Goal: Information Seeking & Learning: Learn about a topic

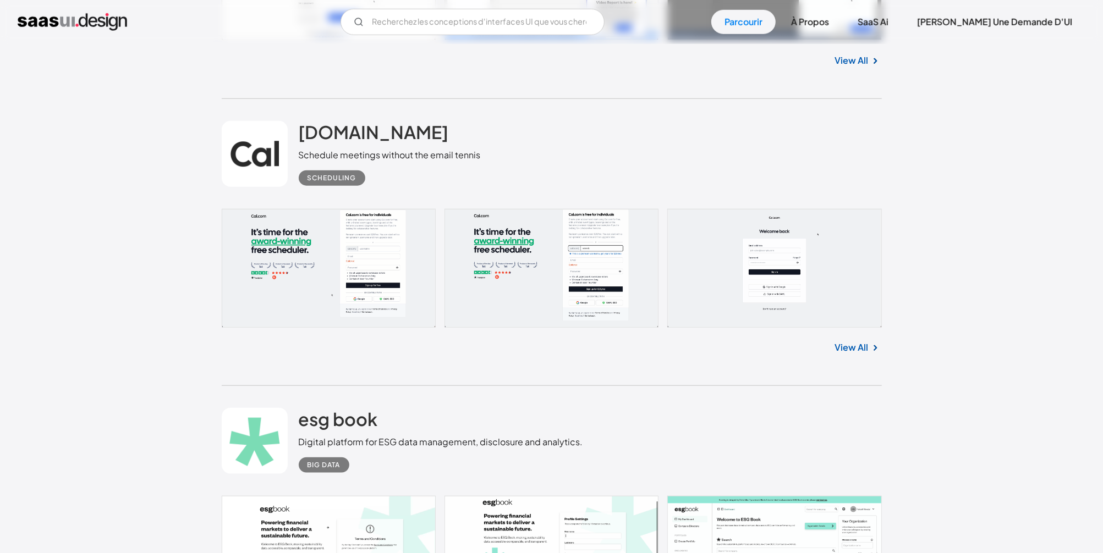
scroll to position [14149, 0]
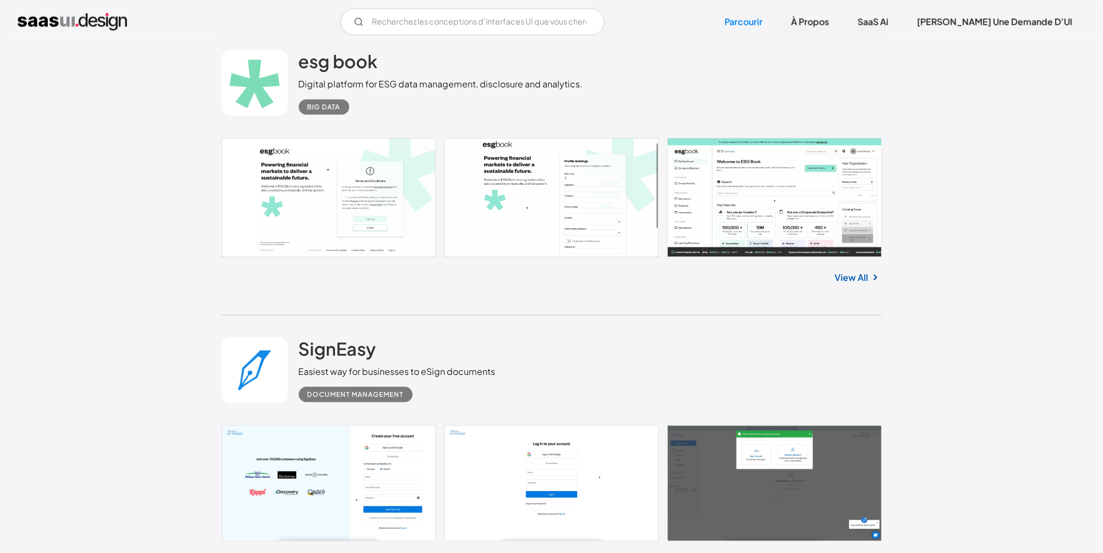
scroll to position [14414, 0]
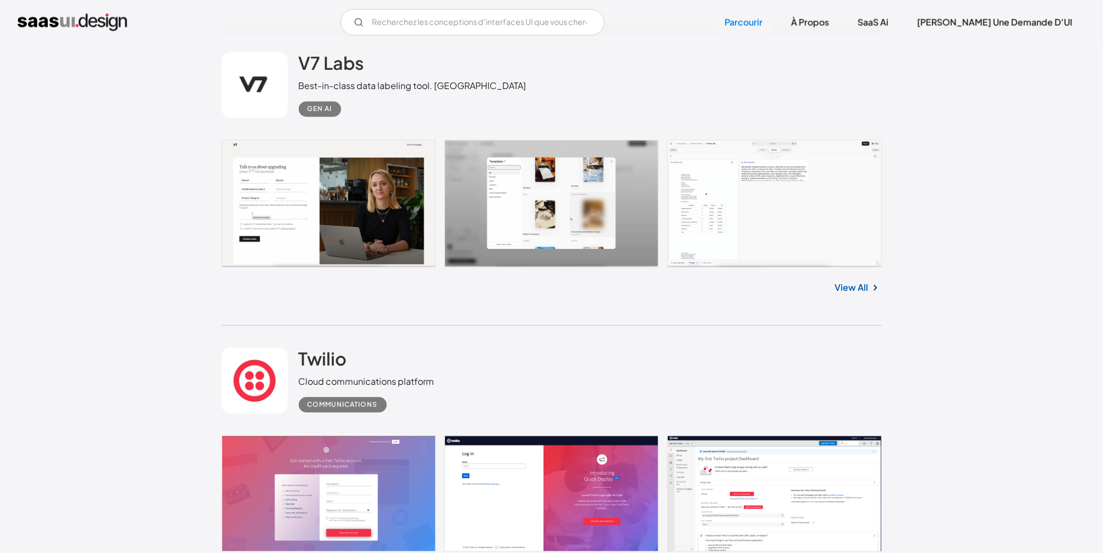
scroll to position [15078, 0]
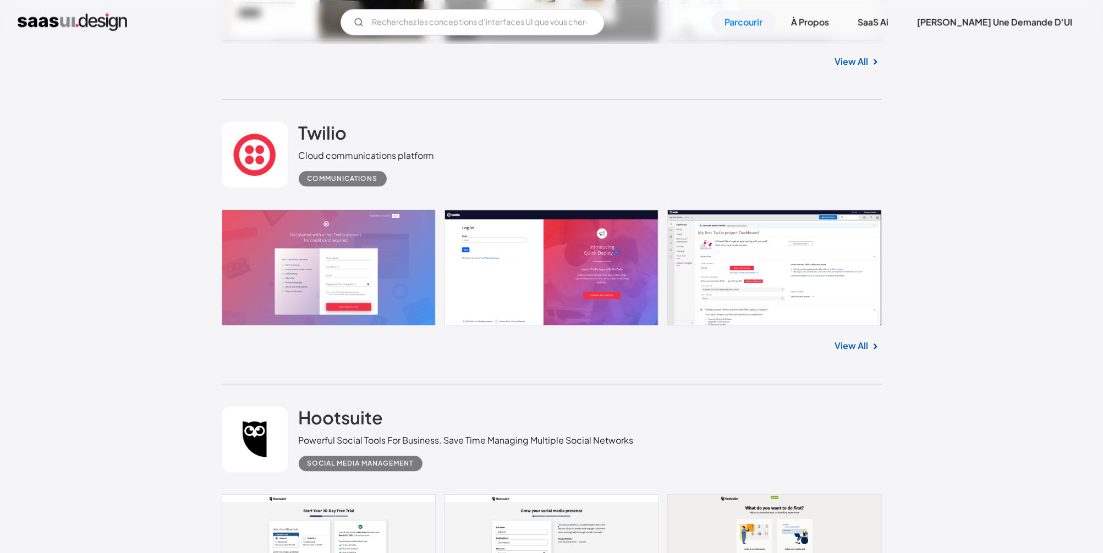
scroll to position [15210, 0]
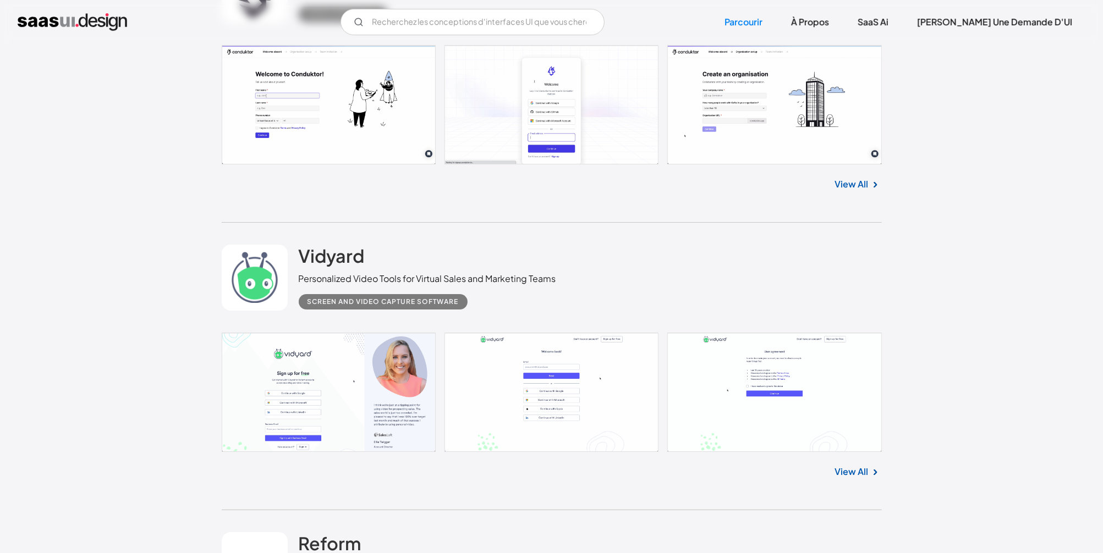
scroll to position [16272, 0]
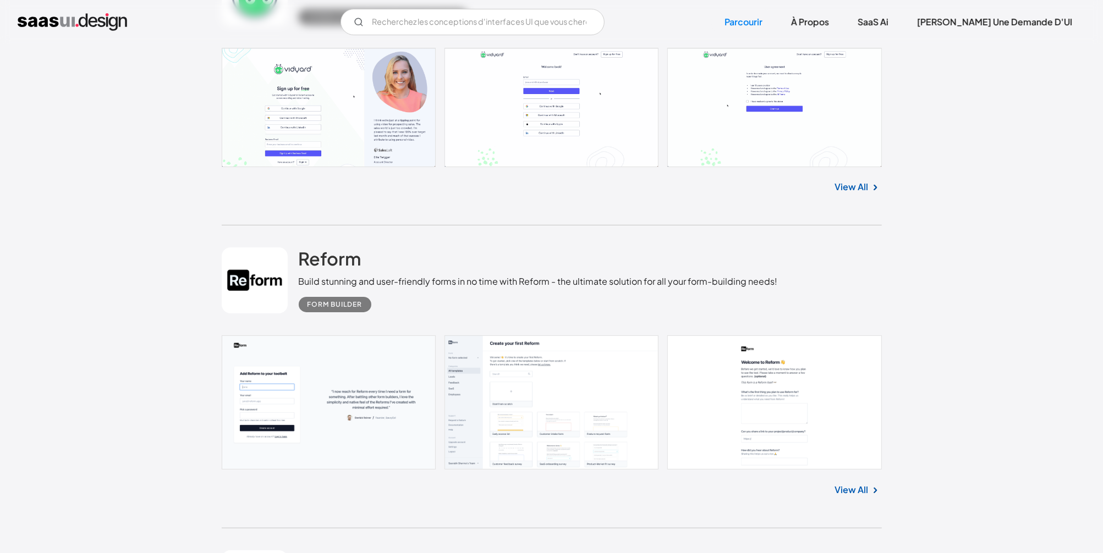
scroll to position [16538, 0]
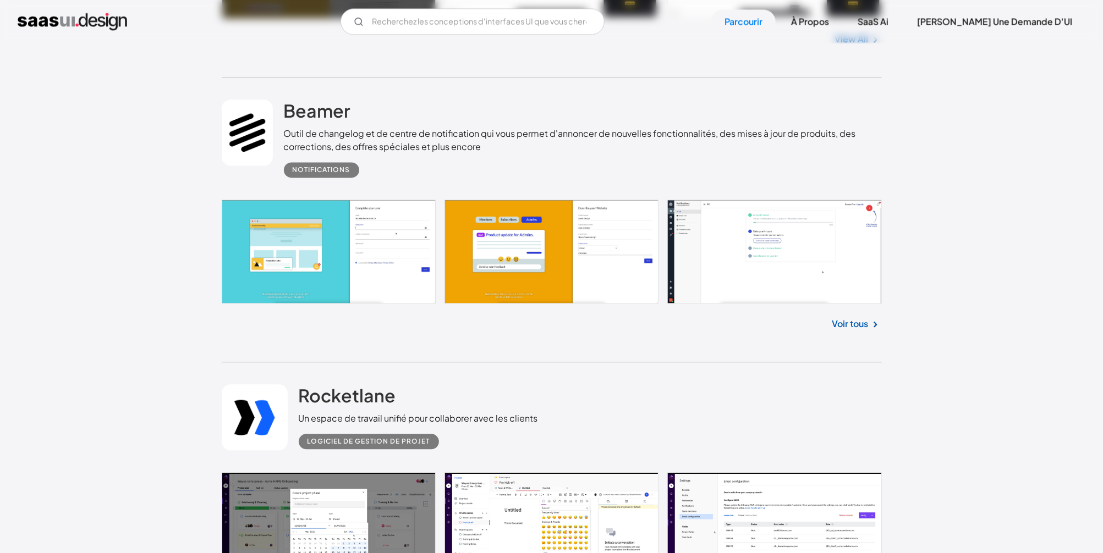
scroll to position [18396, 0]
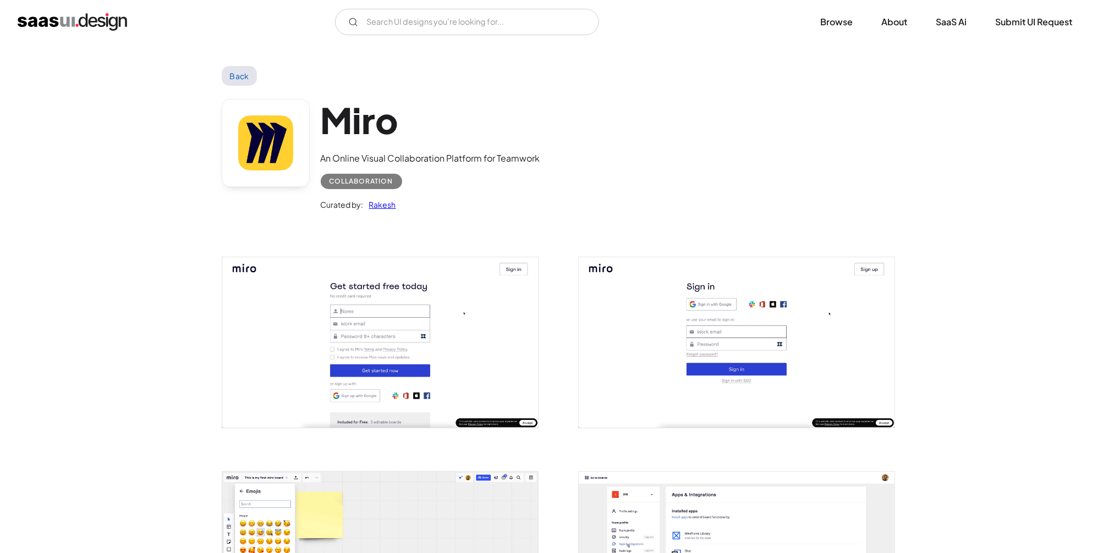
click at [234, 75] on link "Back" at bounding box center [240, 76] width 36 height 20
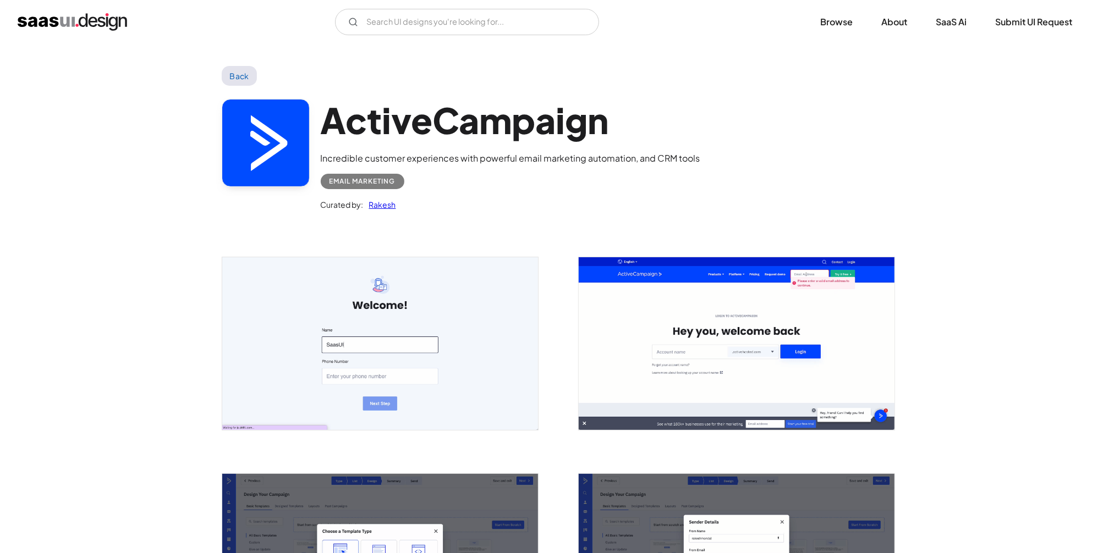
click at [446, 323] on img "open lightbox" at bounding box center [380, 343] width 316 height 173
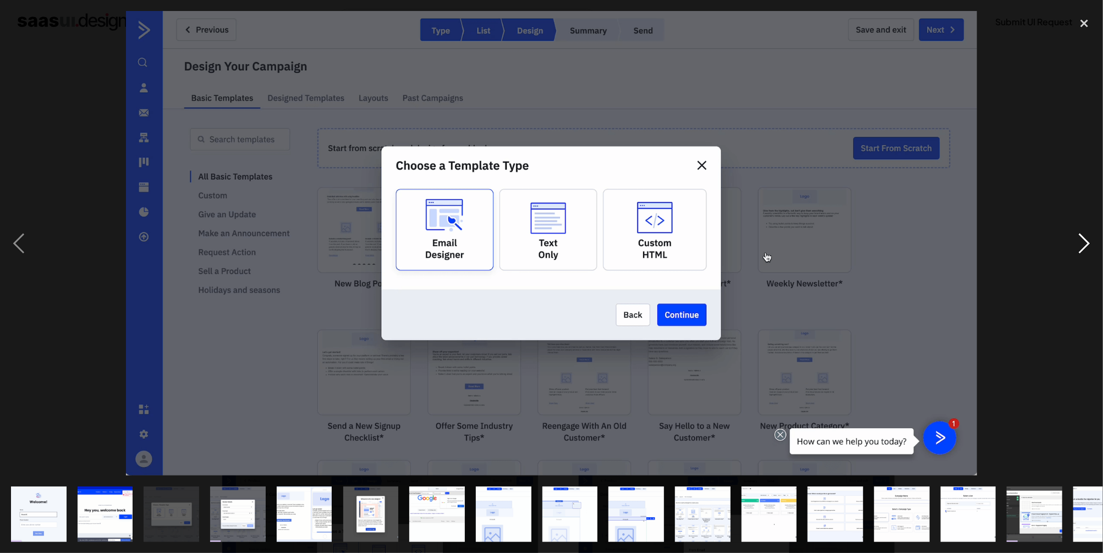
click at [1083, 239] on div "next image" at bounding box center [1084, 243] width 37 height 465
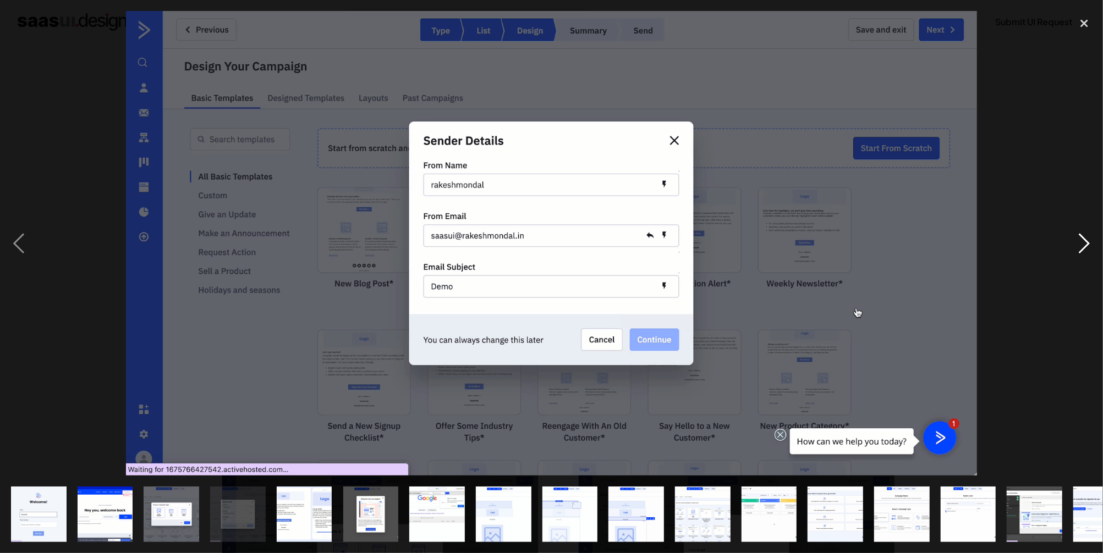
click at [1083, 239] on div "next image" at bounding box center [1084, 243] width 37 height 465
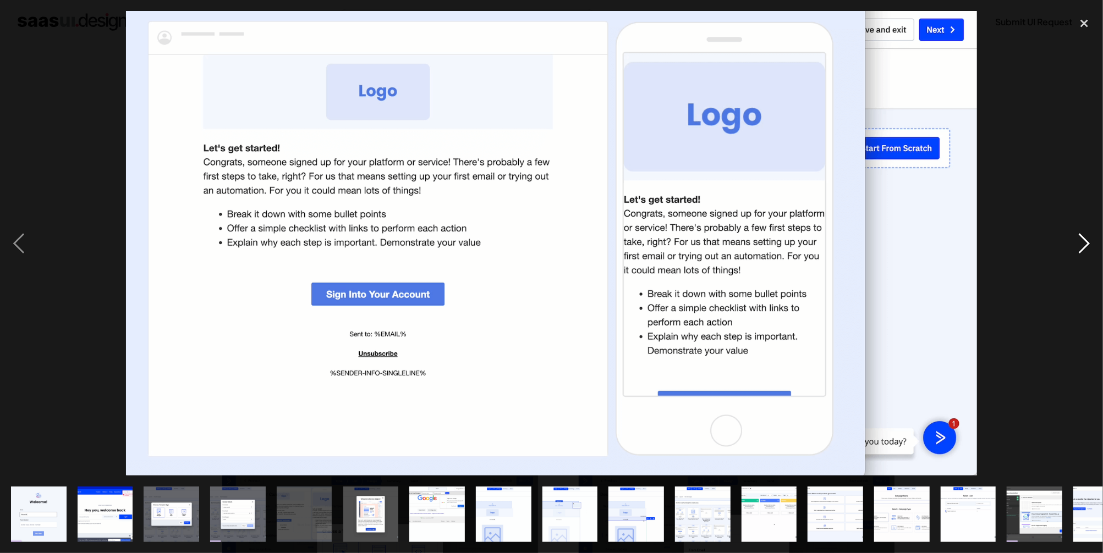
click at [1083, 239] on div "next image" at bounding box center [1084, 243] width 37 height 465
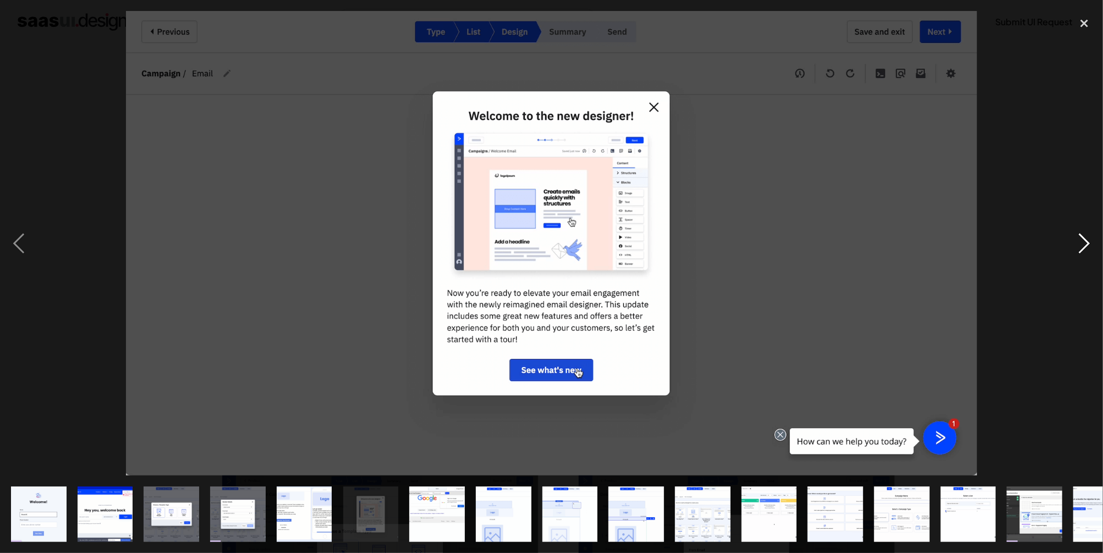
click at [1083, 239] on div "next image" at bounding box center [1084, 243] width 37 height 465
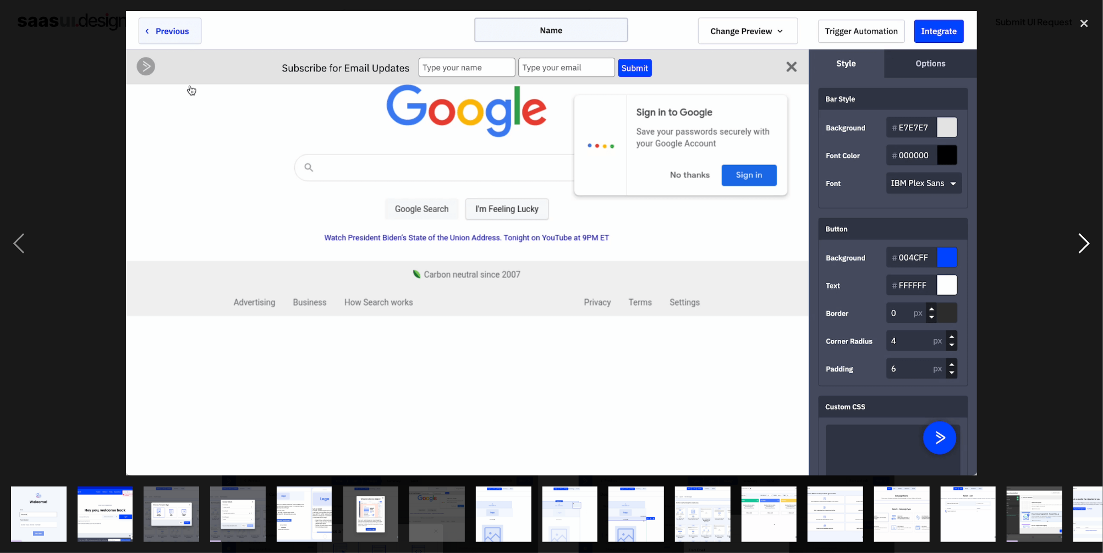
click at [1083, 239] on div "next image" at bounding box center [1084, 243] width 37 height 465
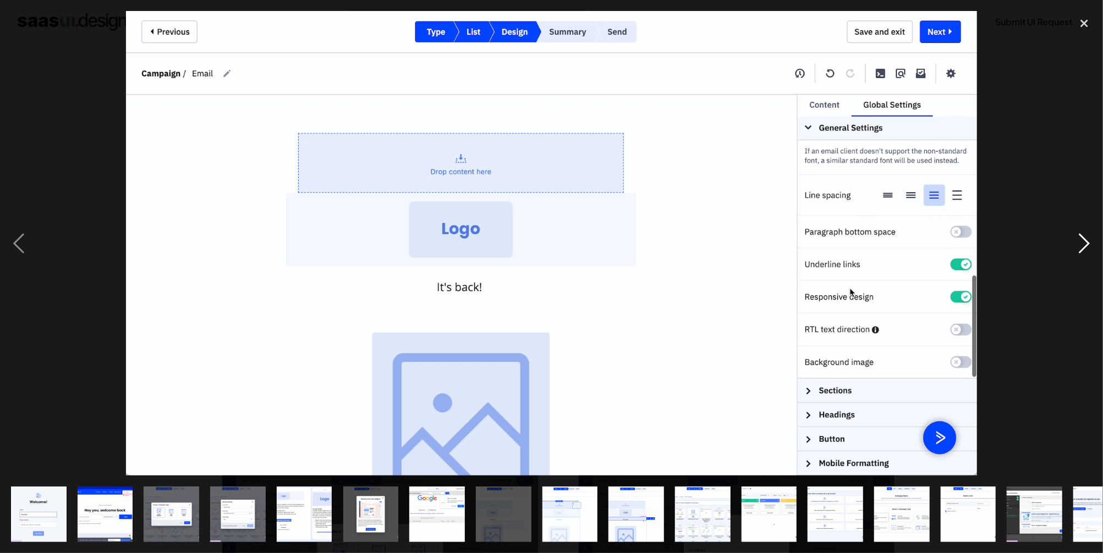
click at [1083, 239] on div "next image" at bounding box center [1084, 243] width 37 height 465
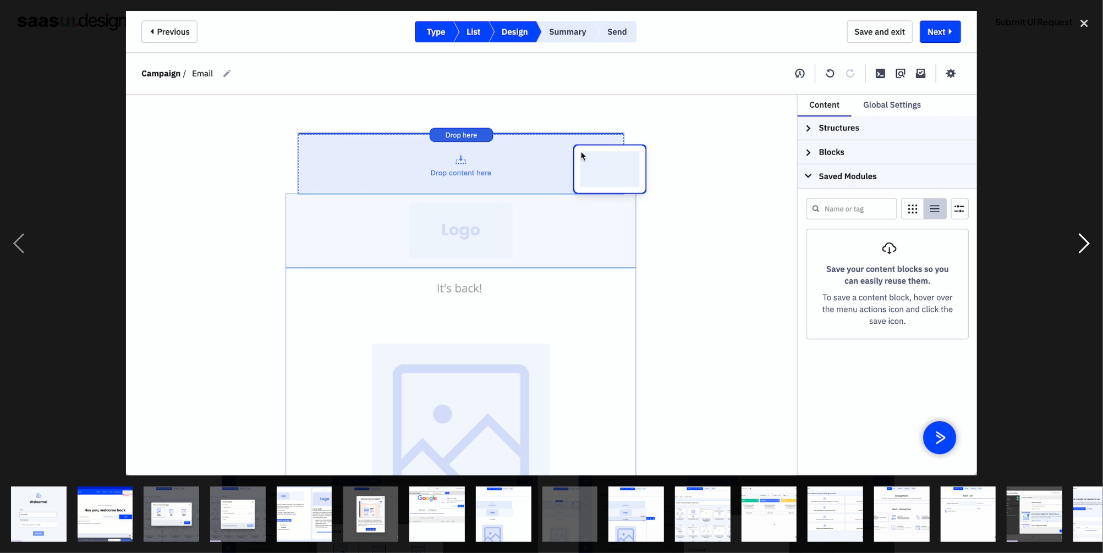
click at [1083, 239] on div "next image" at bounding box center [1084, 243] width 37 height 465
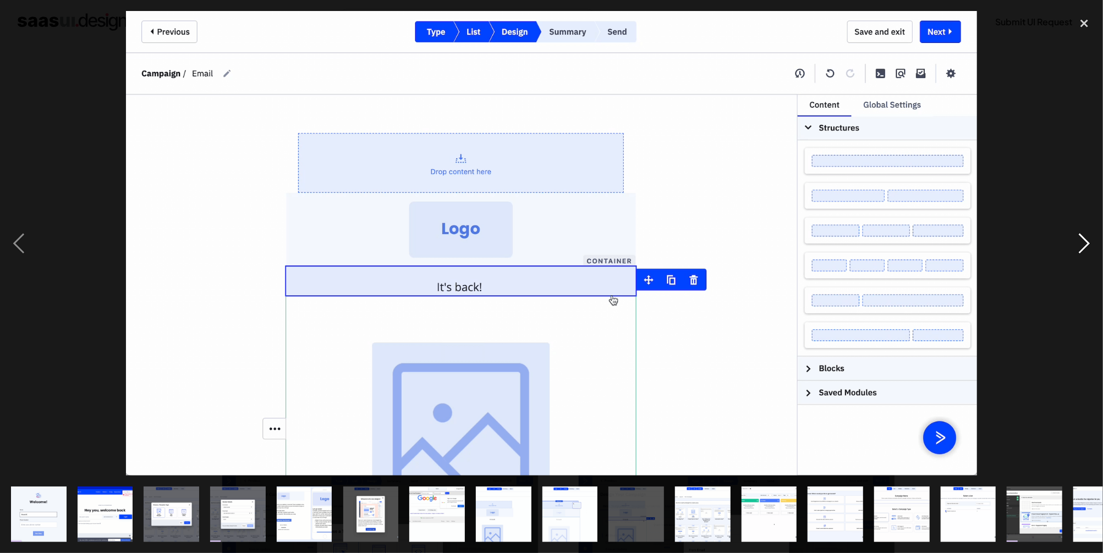
click at [1083, 239] on div "next image" at bounding box center [1084, 243] width 37 height 465
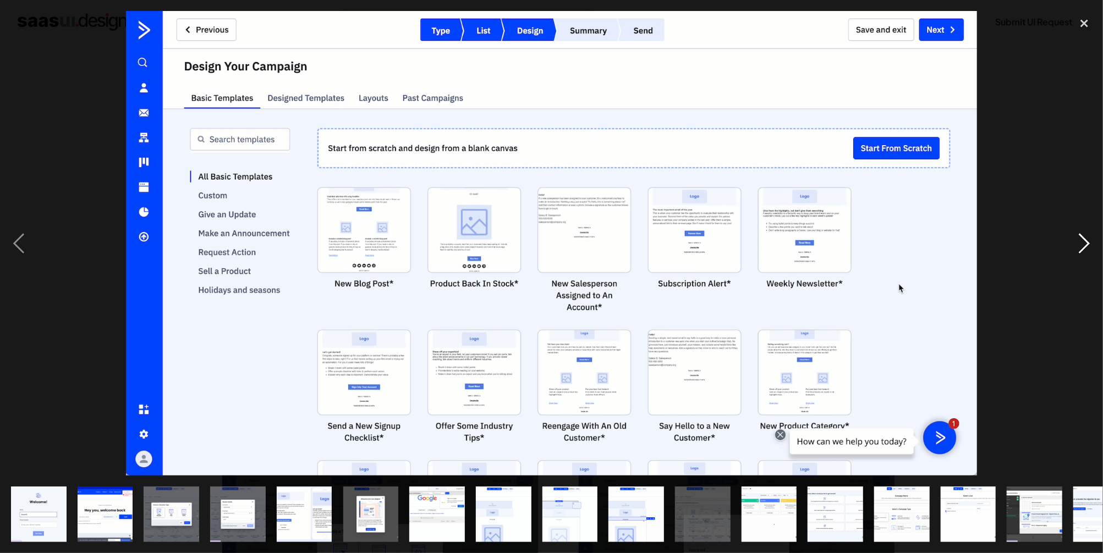
click at [1083, 239] on div "next image" at bounding box center [1084, 243] width 37 height 465
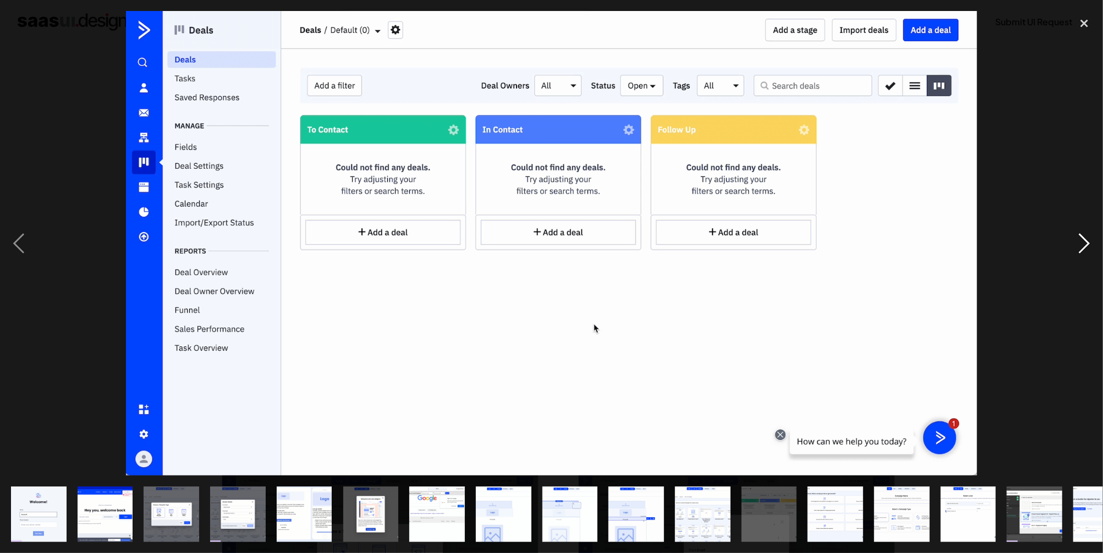
click at [1083, 239] on div "next image" at bounding box center [1084, 243] width 37 height 465
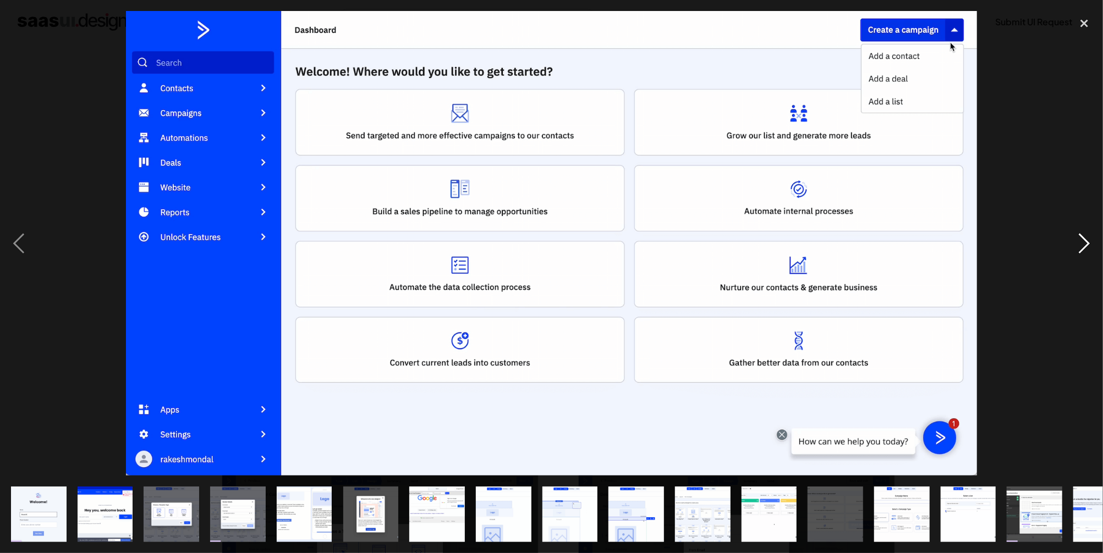
click at [1083, 239] on div "next image" at bounding box center [1084, 243] width 37 height 465
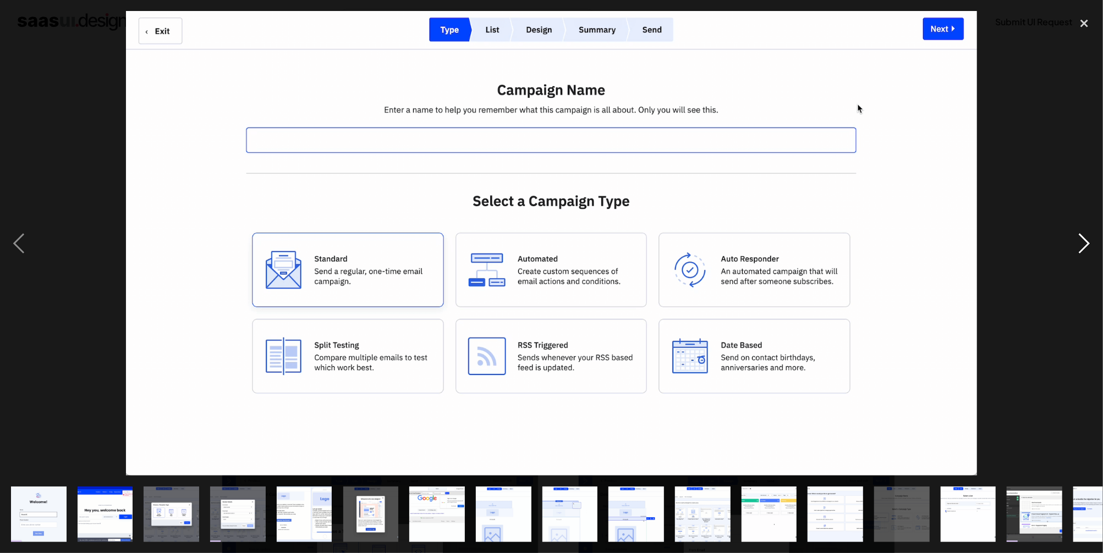
click at [1083, 239] on div "next image" at bounding box center [1084, 243] width 37 height 465
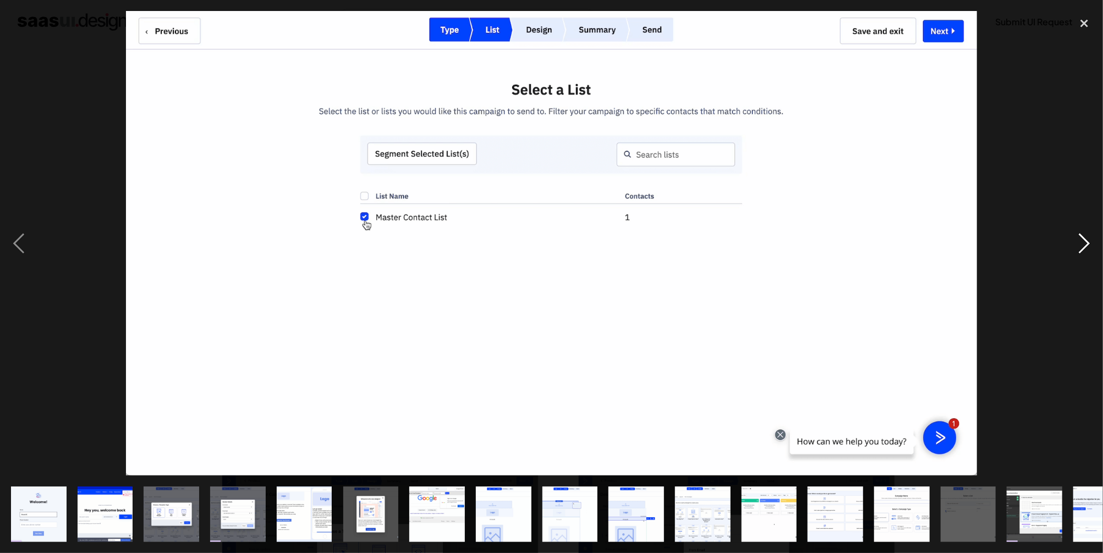
click at [1083, 239] on div "next image" at bounding box center [1084, 243] width 37 height 465
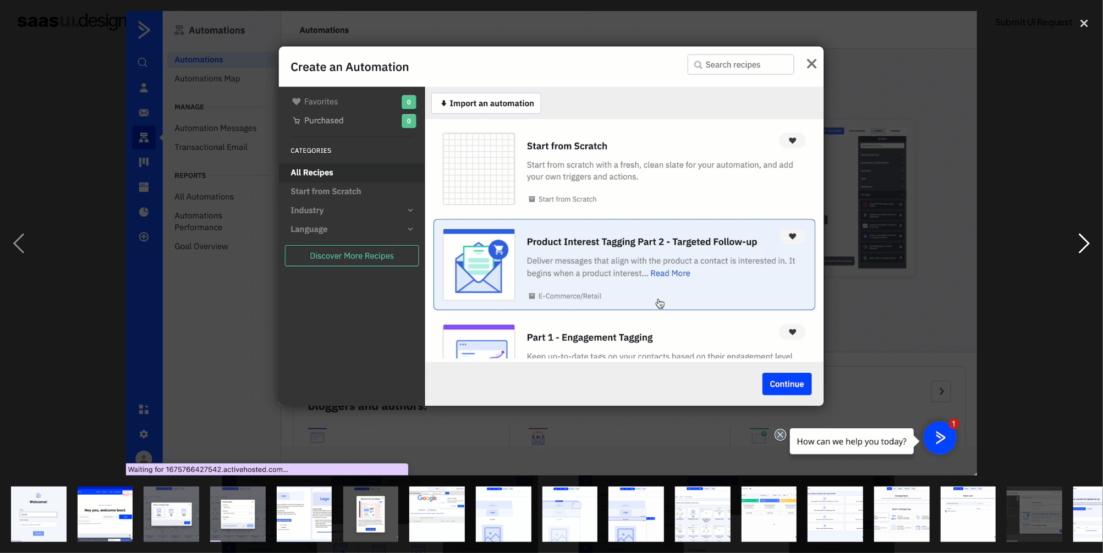
click at [1083, 239] on div "next image" at bounding box center [1084, 243] width 37 height 465
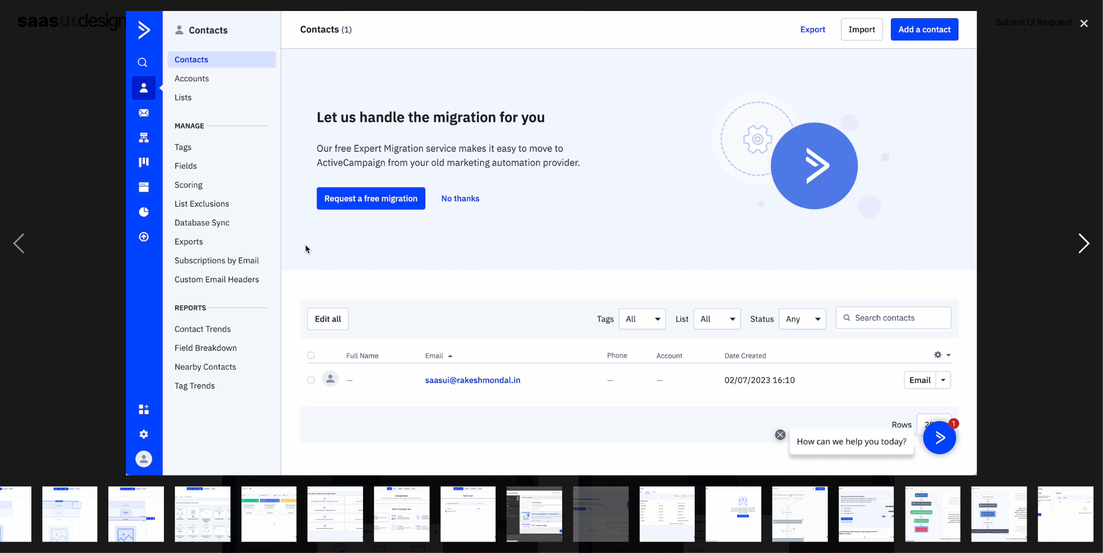
scroll to position [0, 501]
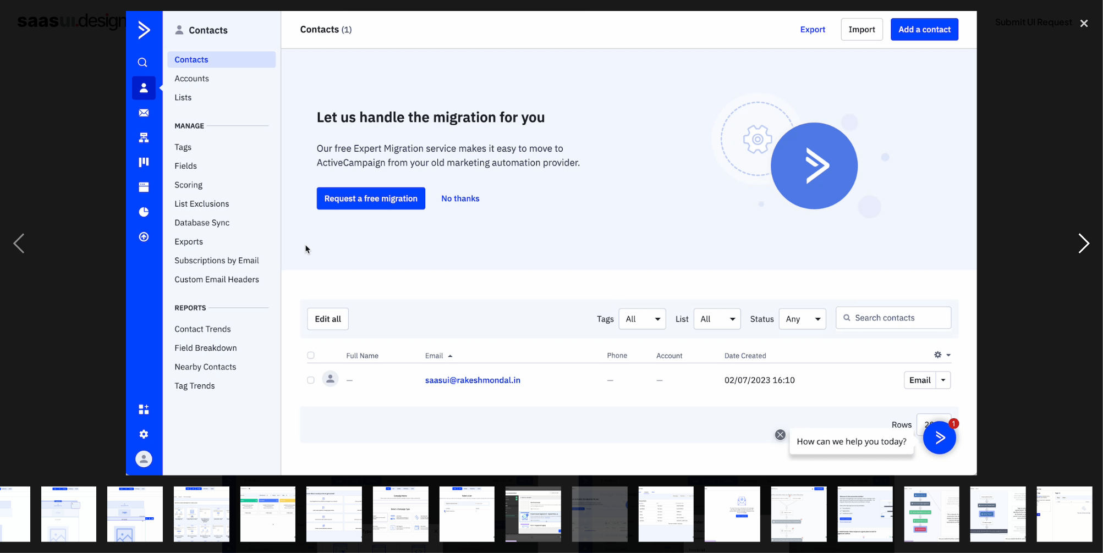
click at [1083, 239] on div "next image" at bounding box center [1084, 243] width 37 height 465
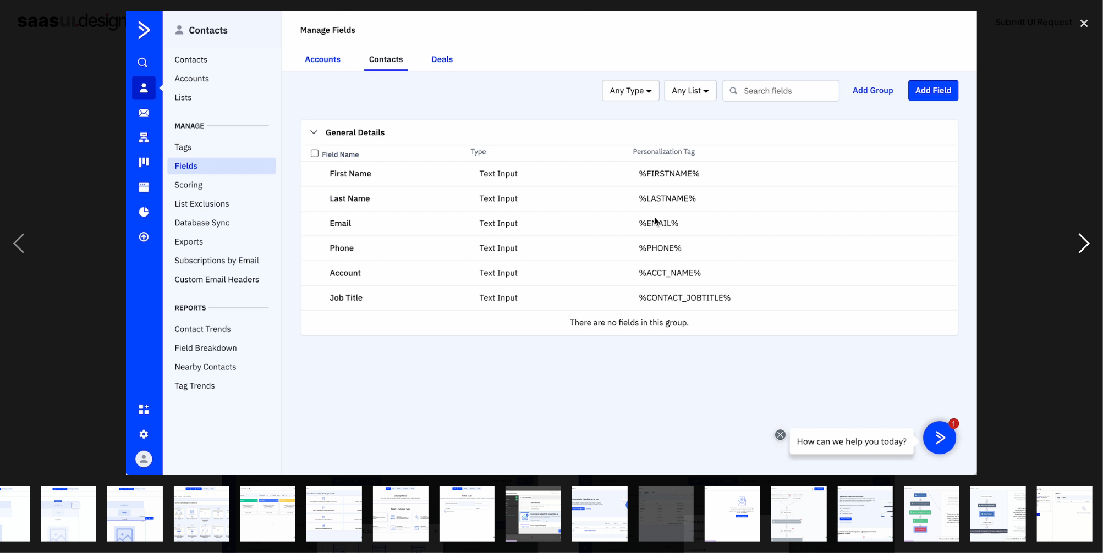
click at [1083, 239] on div "next image" at bounding box center [1084, 243] width 37 height 465
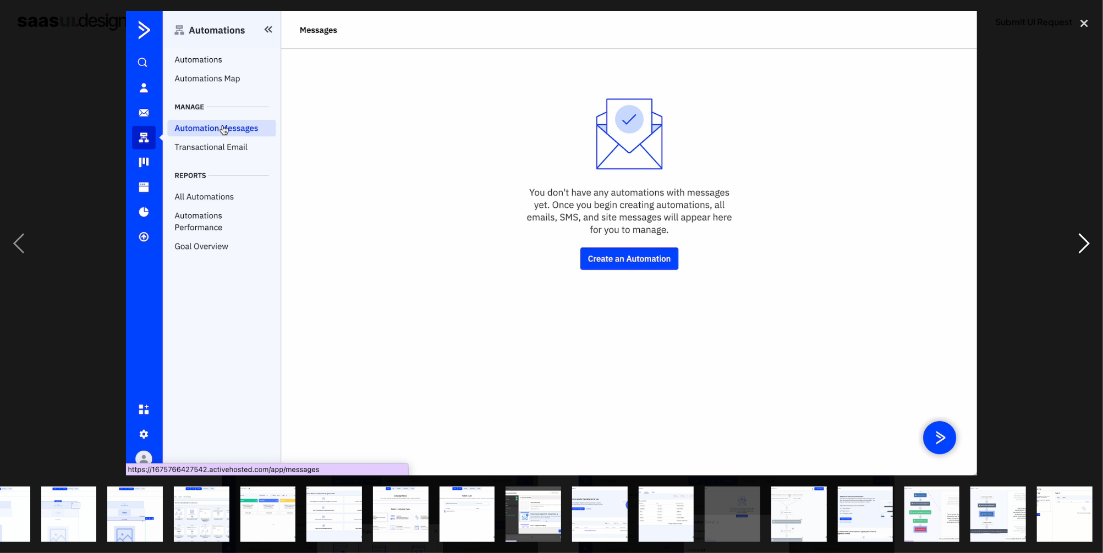
click at [1083, 239] on div "next image" at bounding box center [1084, 243] width 37 height 465
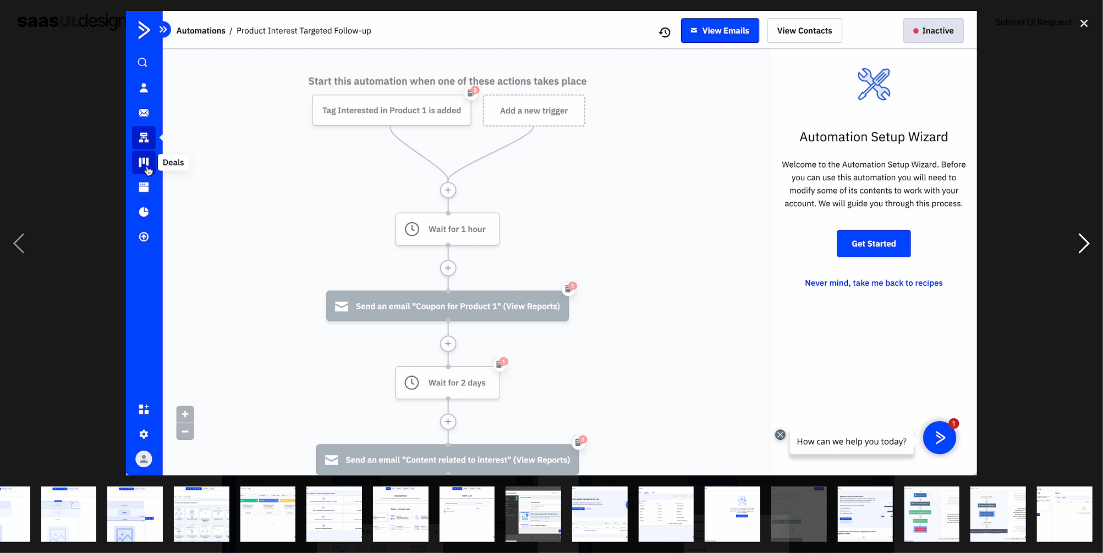
click at [1083, 239] on div "next image" at bounding box center [1084, 243] width 37 height 465
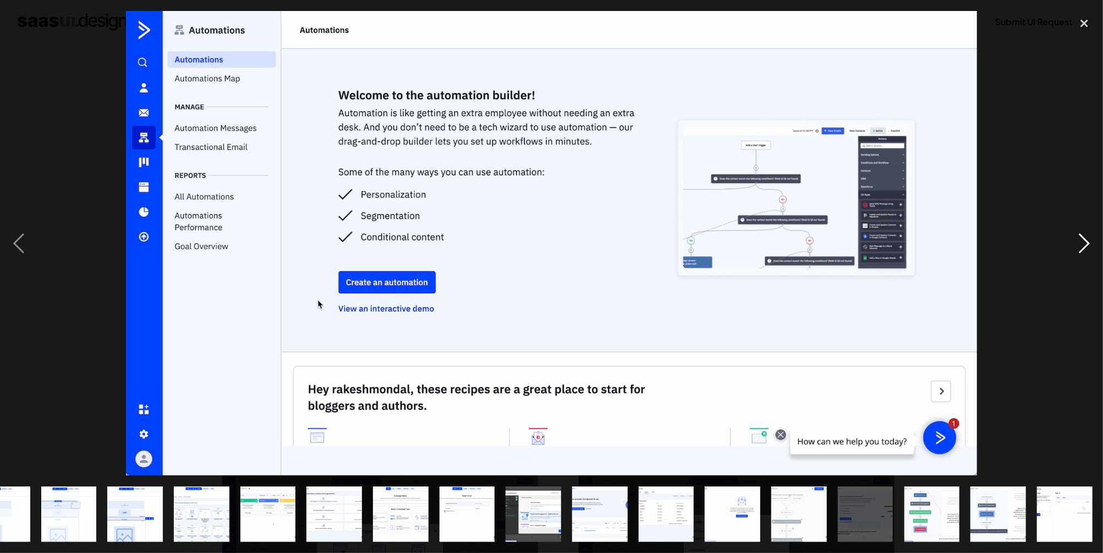
click at [1083, 239] on div "next image" at bounding box center [1084, 243] width 37 height 465
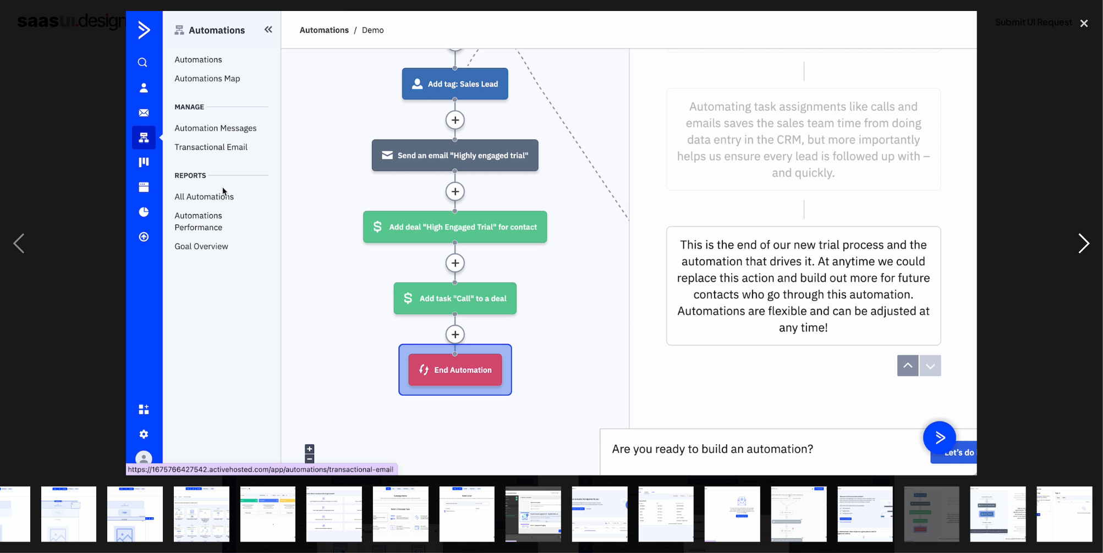
click at [1083, 239] on div "next image" at bounding box center [1084, 243] width 37 height 465
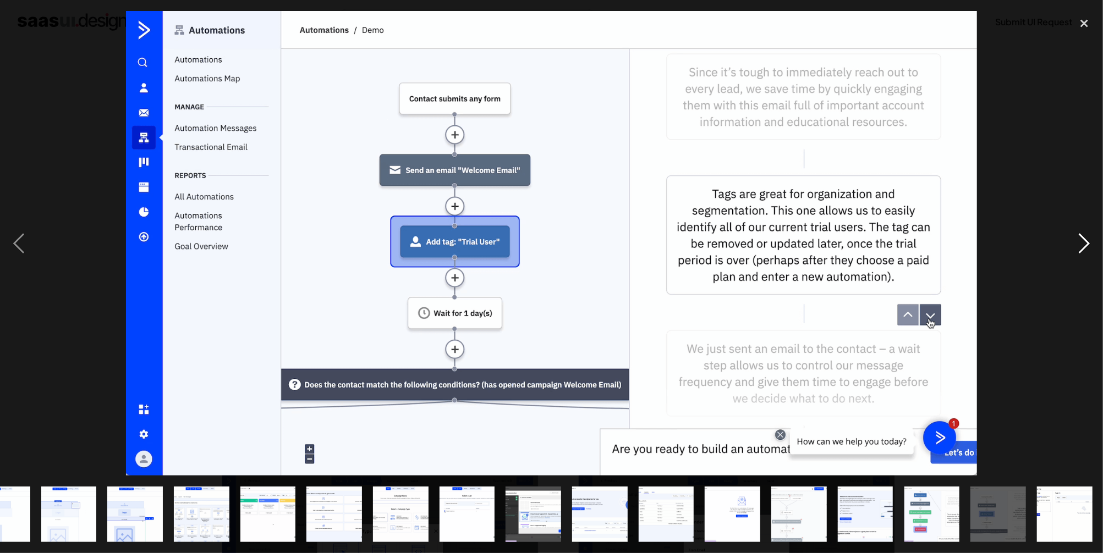
click at [1083, 239] on div "next image" at bounding box center [1084, 243] width 37 height 465
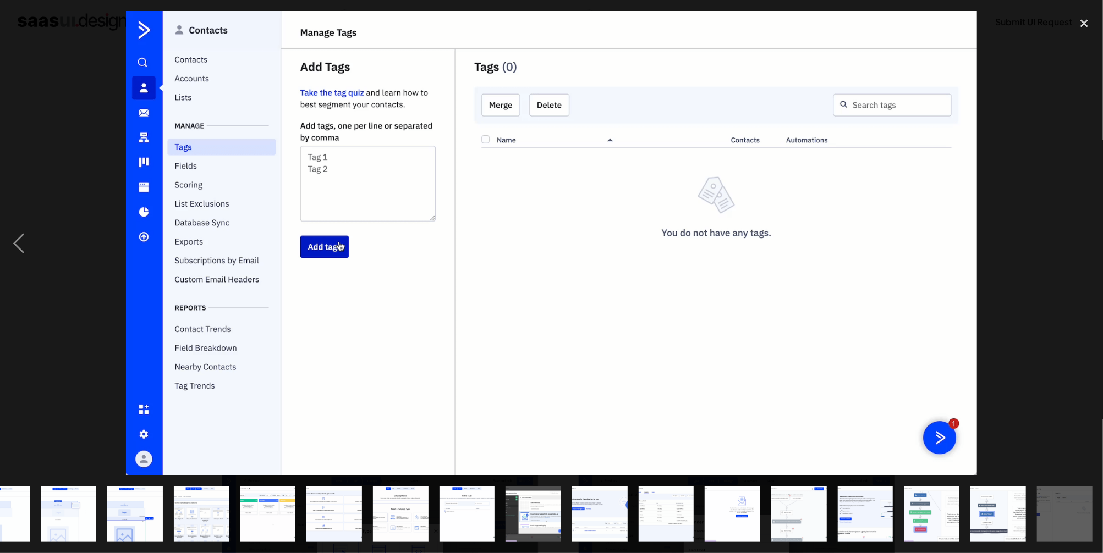
click at [1083, 239] on div "next image" at bounding box center [1084, 243] width 37 height 465
click at [1040, 204] on div at bounding box center [551, 243] width 1103 height 465
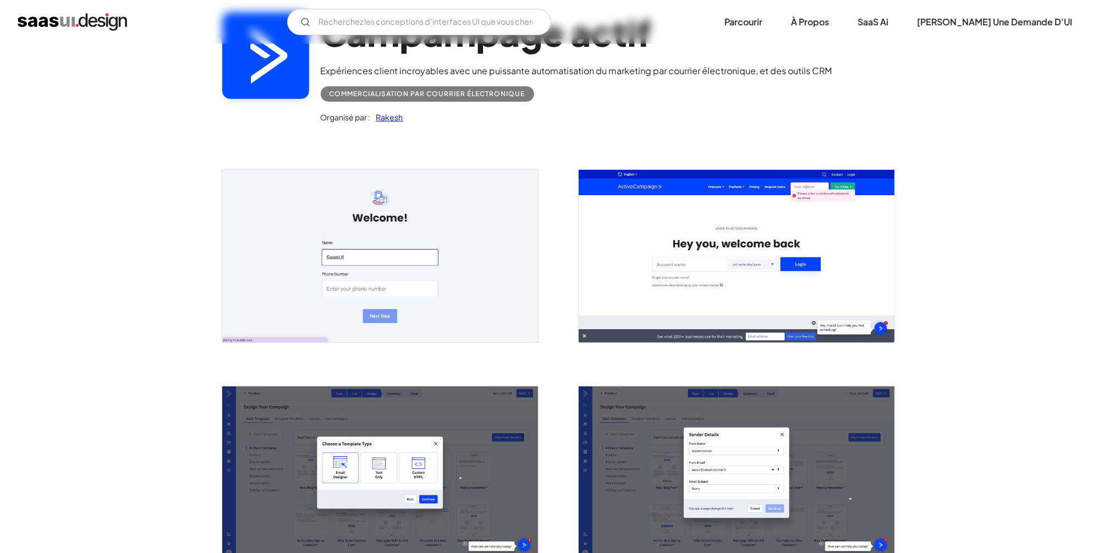
scroll to position [0, 0]
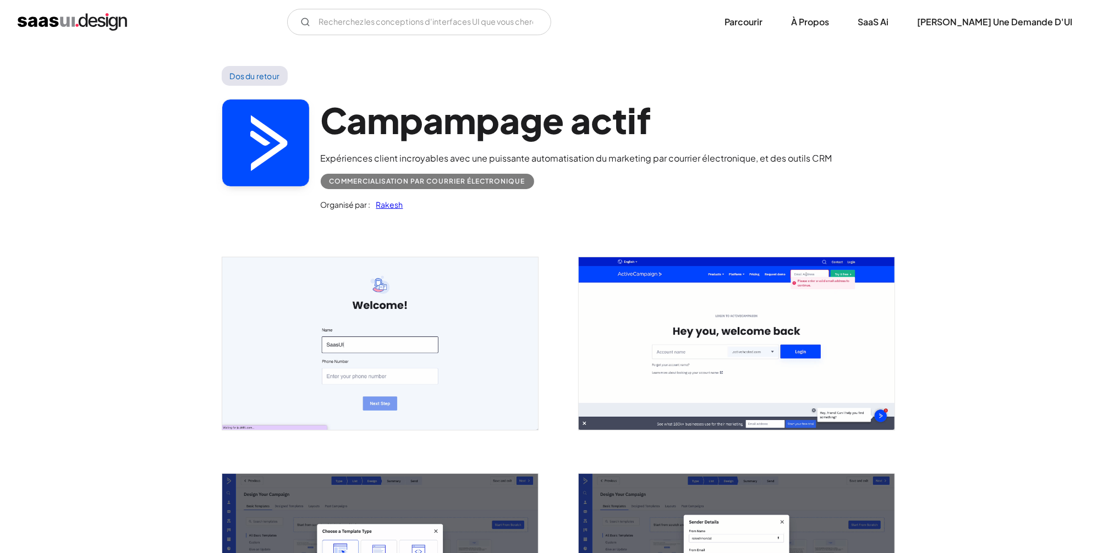
click at [256, 79] on link "Dos du retour" at bounding box center [255, 76] width 67 height 20
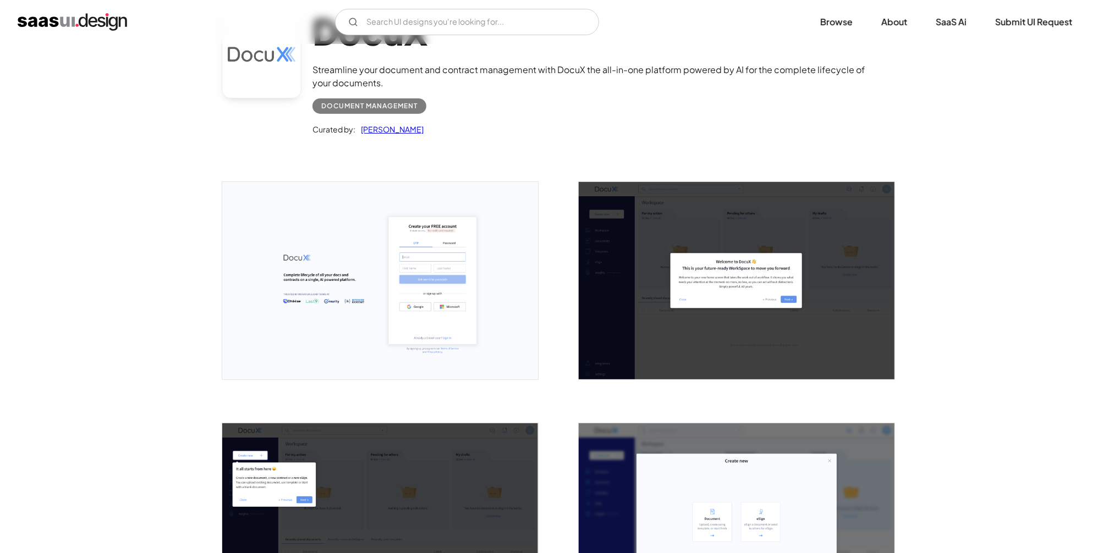
scroll to position [133, 0]
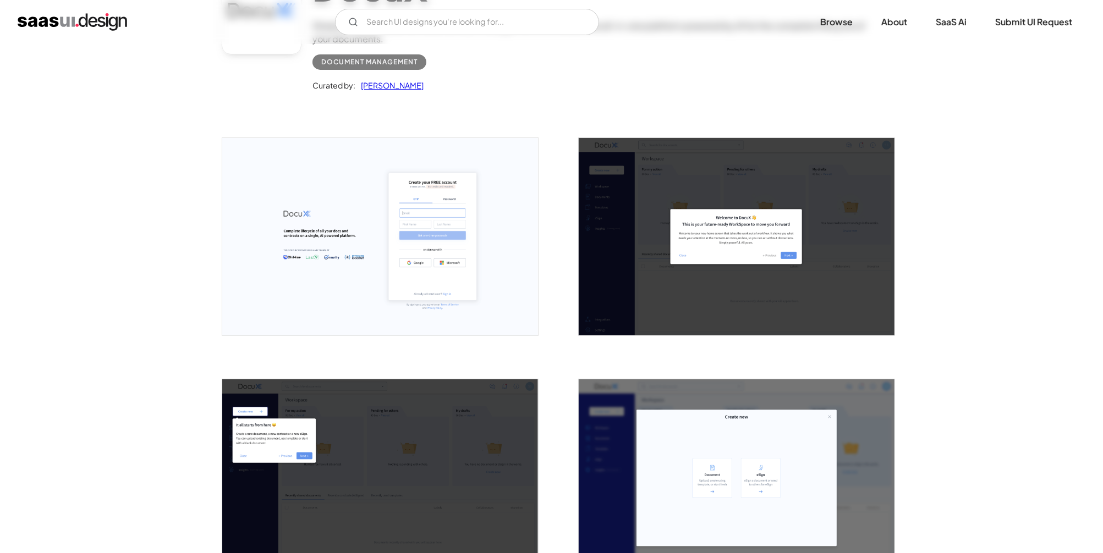
click at [389, 271] on img "open lightbox" at bounding box center [380, 236] width 316 height 197
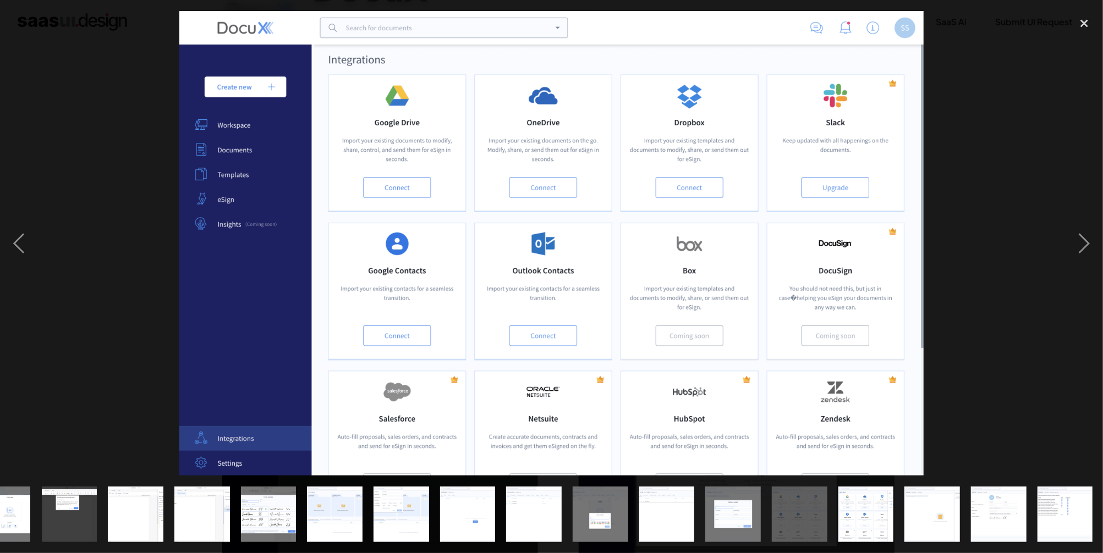
scroll to position [0, 302]
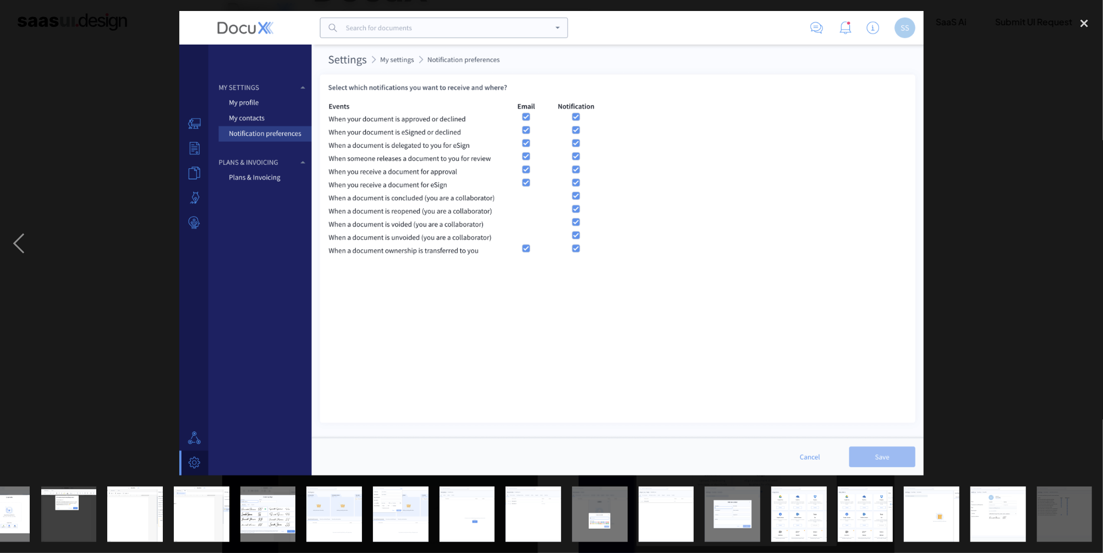
click at [1028, 261] on div at bounding box center [551, 243] width 1103 height 465
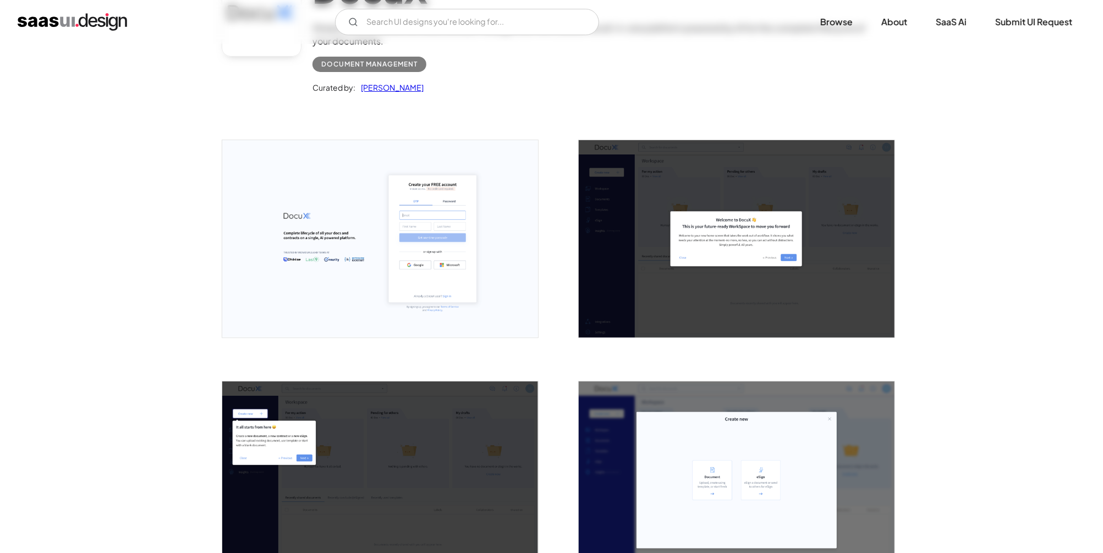
scroll to position [0, 0]
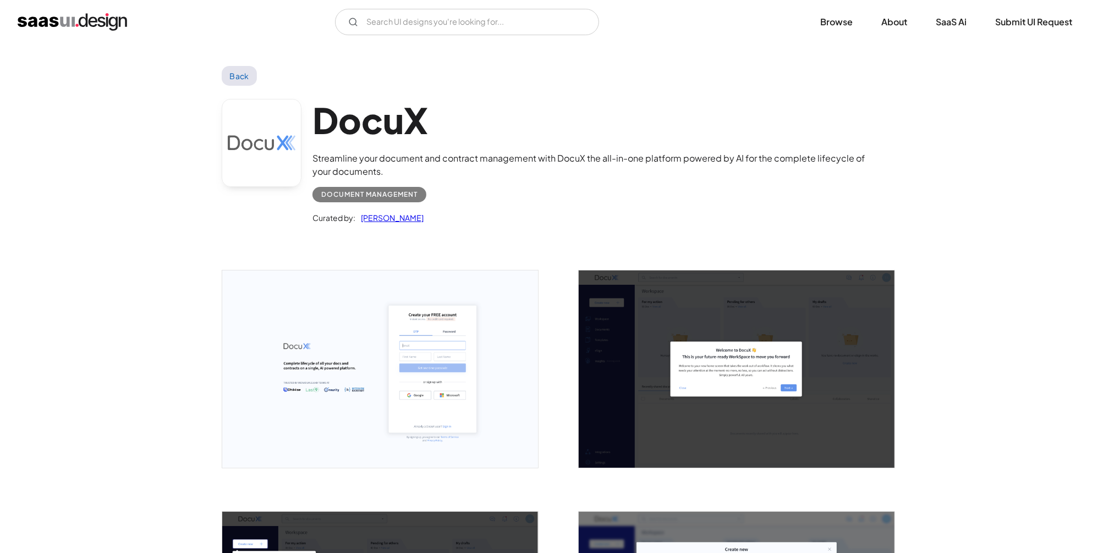
click at [237, 73] on link "Back" at bounding box center [240, 76] width 36 height 20
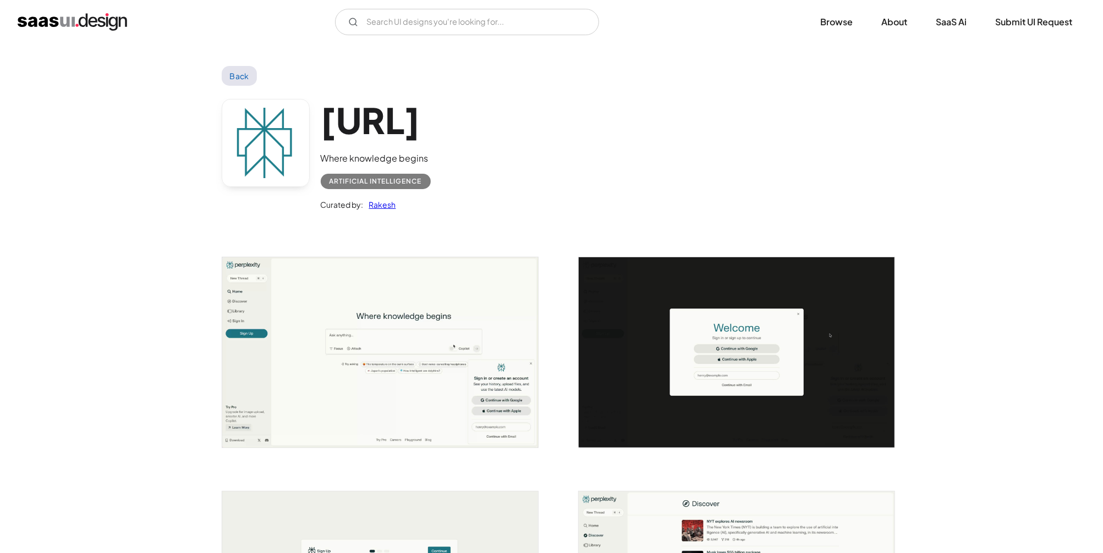
click at [454, 311] on img "open lightbox" at bounding box center [380, 352] width 316 height 190
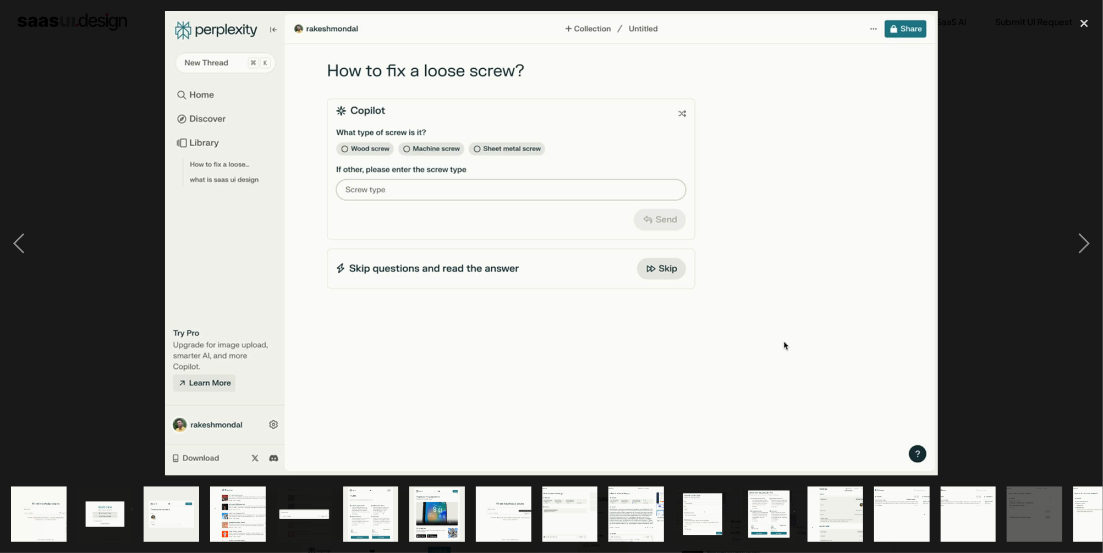
click at [1001, 210] on div at bounding box center [551, 243] width 1103 height 465
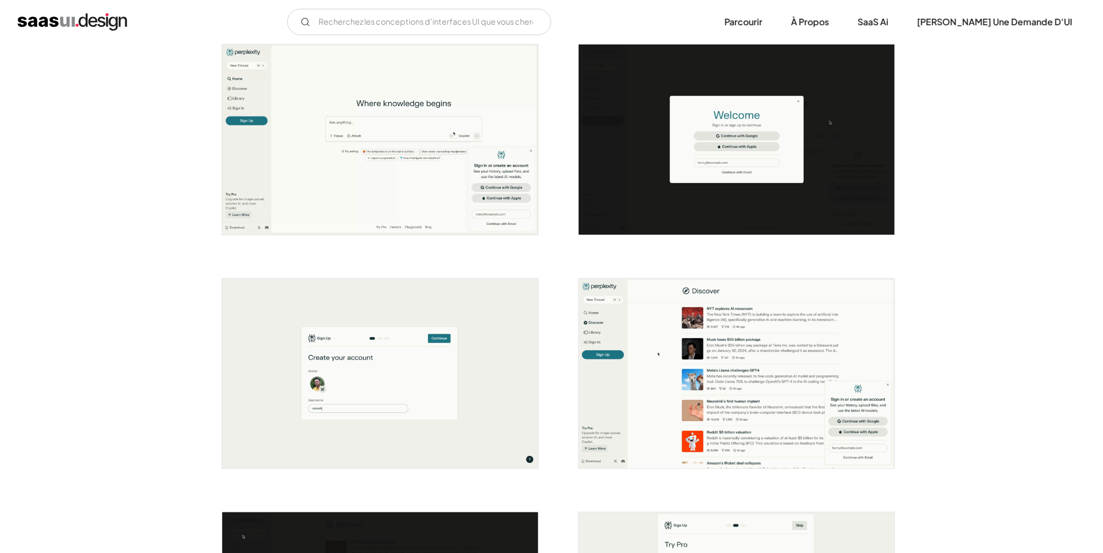
scroll to position [265, 0]
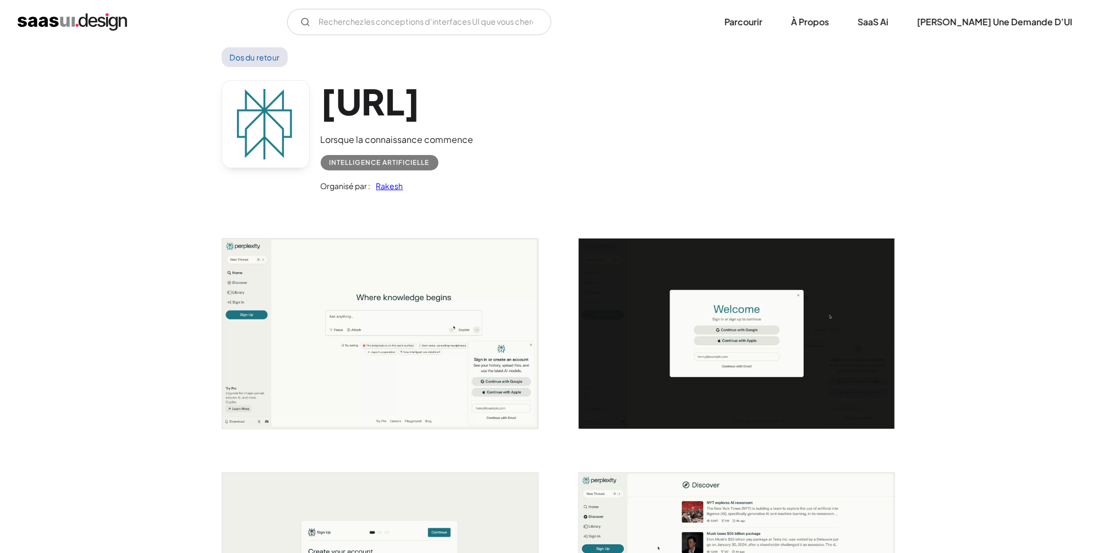
scroll to position [0, 0]
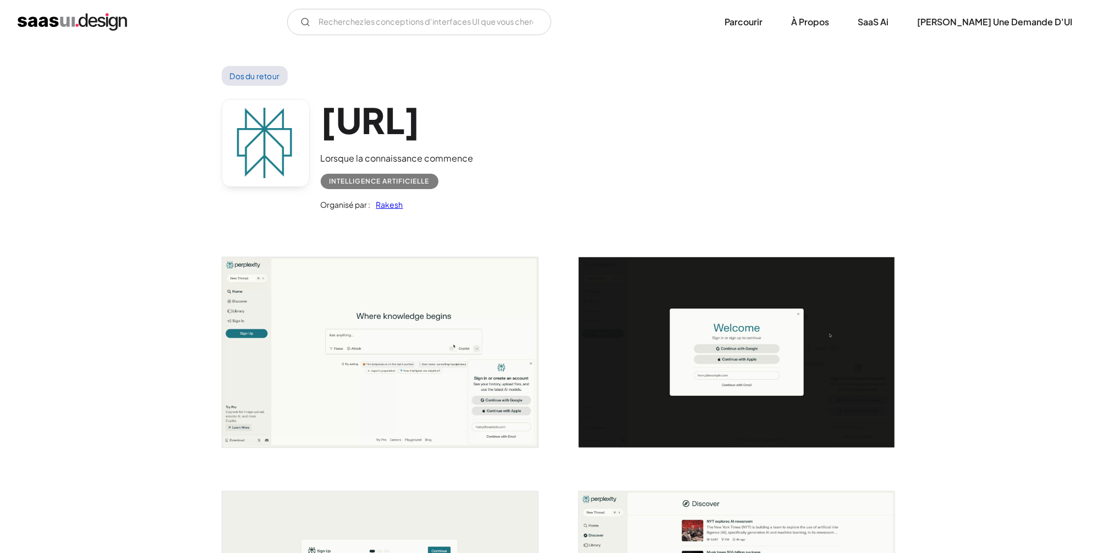
click at [263, 75] on link "Dos du retour" at bounding box center [255, 76] width 67 height 20
